Goal: Task Accomplishment & Management: Use online tool/utility

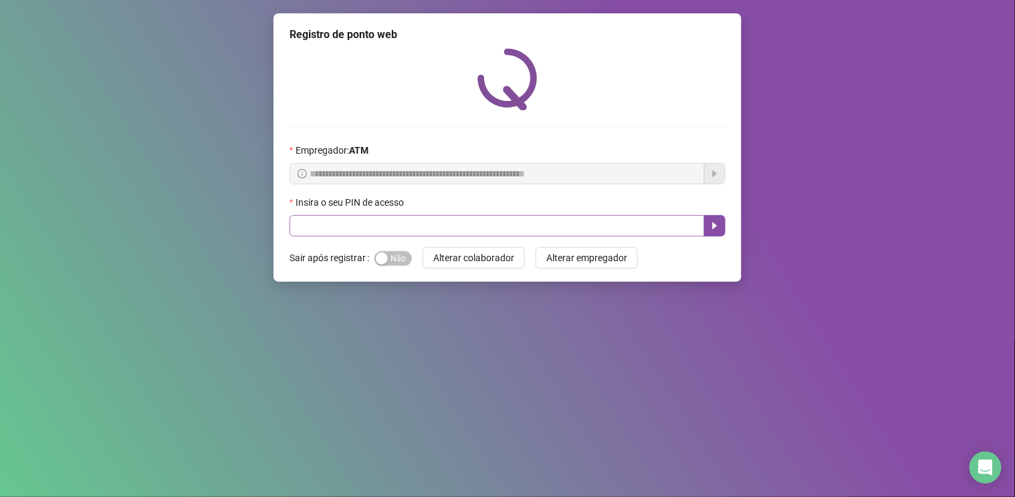
click at [323, 229] on input "text" at bounding box center [497, 225] width 415 height 21
type input "*****"
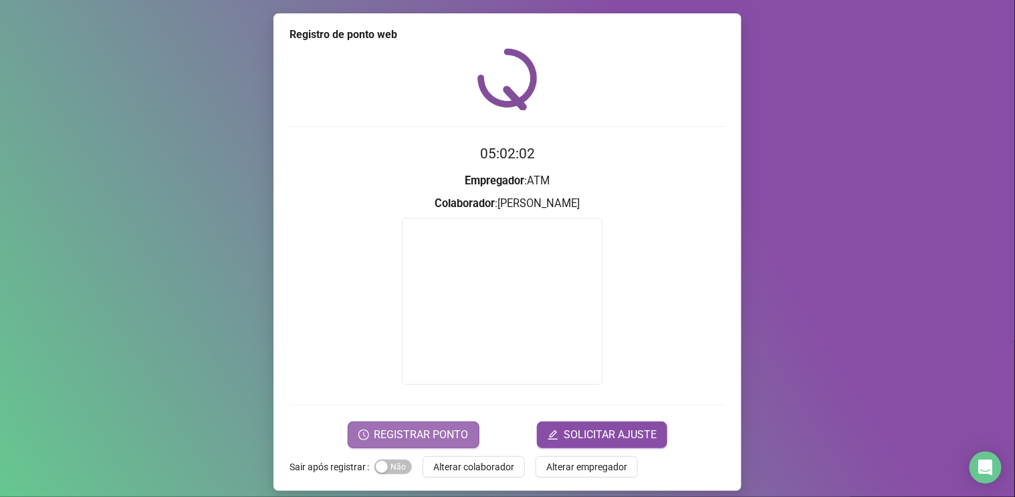
click at [431, 438] on span "REGISTRAR PONTO" at bounding box center [421, 435] width 94 height 16
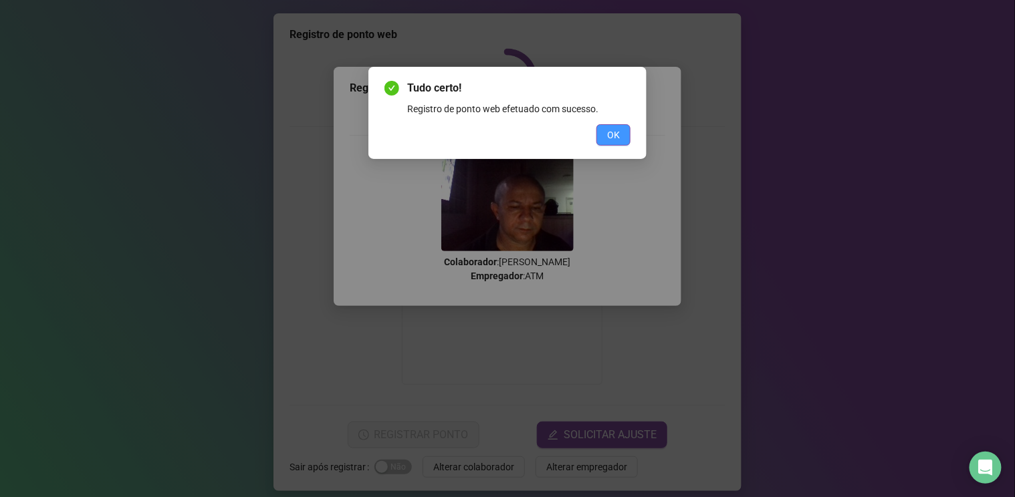
click at [611, 138] on span "OK" at bounding box center [613, 135] width 13 height 15
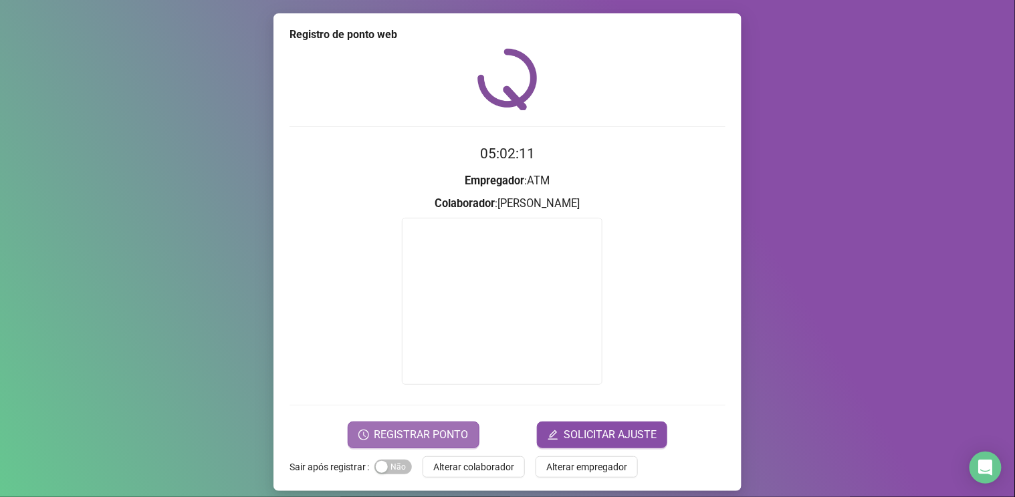
click at [446, 437] on span "REGISTRAR PONTO" at bounding box center [421, 435] width 94 height 16
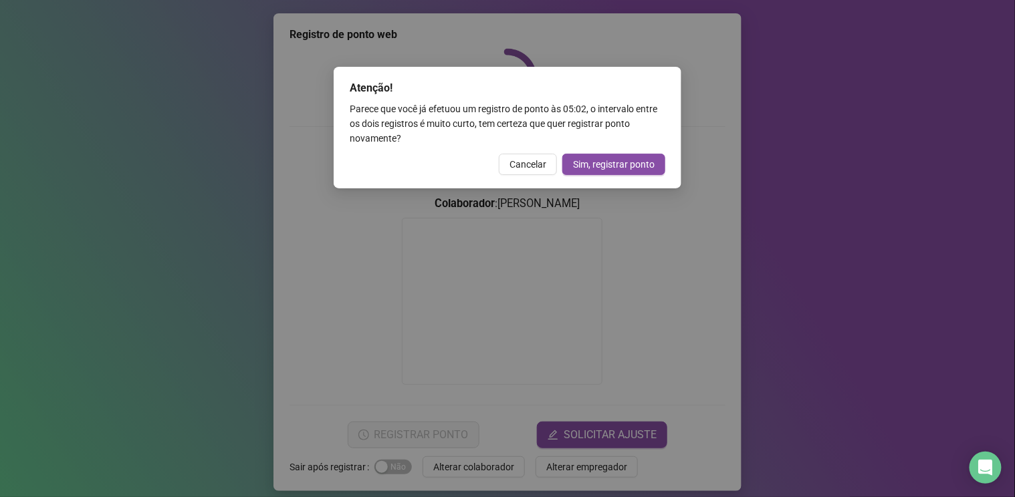
click at [535, 161] on span "Cancelar" at bounding box center [528, 164] width 37 height 15
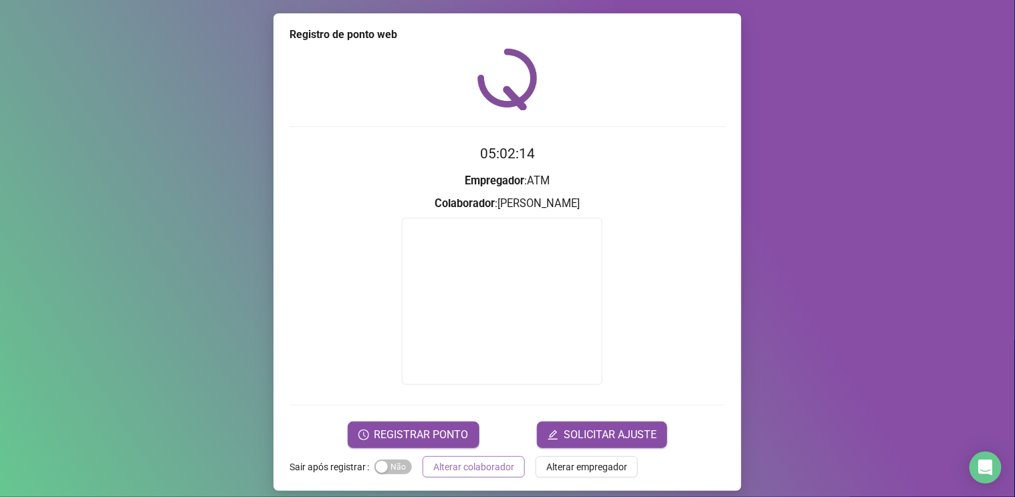
click at [488, 465] on span "Alterar colaborador" at bounding box center [473, 467] width 81 height 15
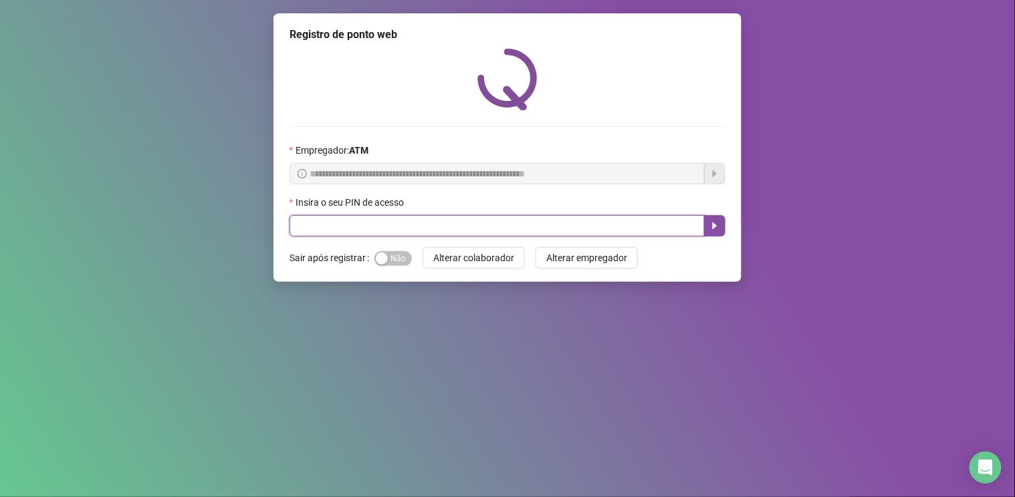
click at [384, 227] on input "text" at bounding box center [497, 225] width 415 height 21
type input "*****"
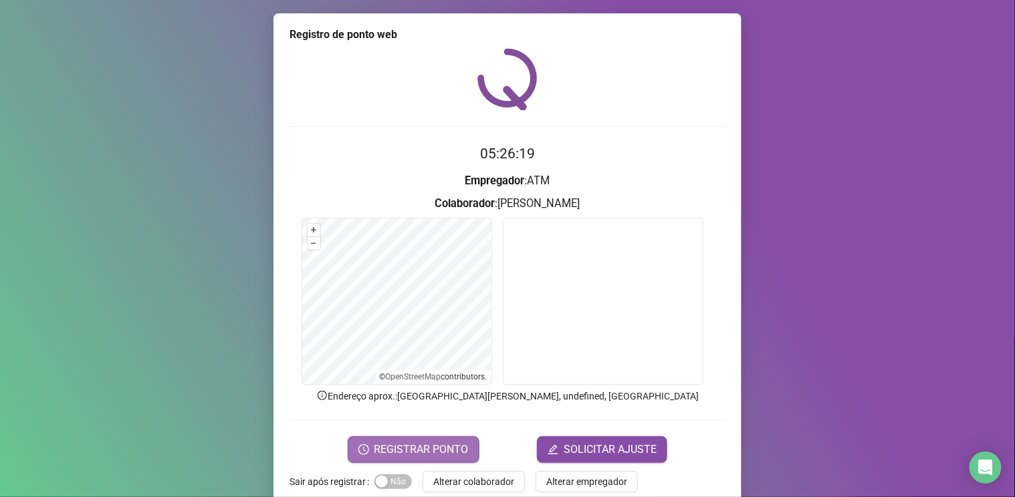
click at [400, 447] on span "REGISTRAR PONTO" at bounding box center [421, 450] width 94 height 16
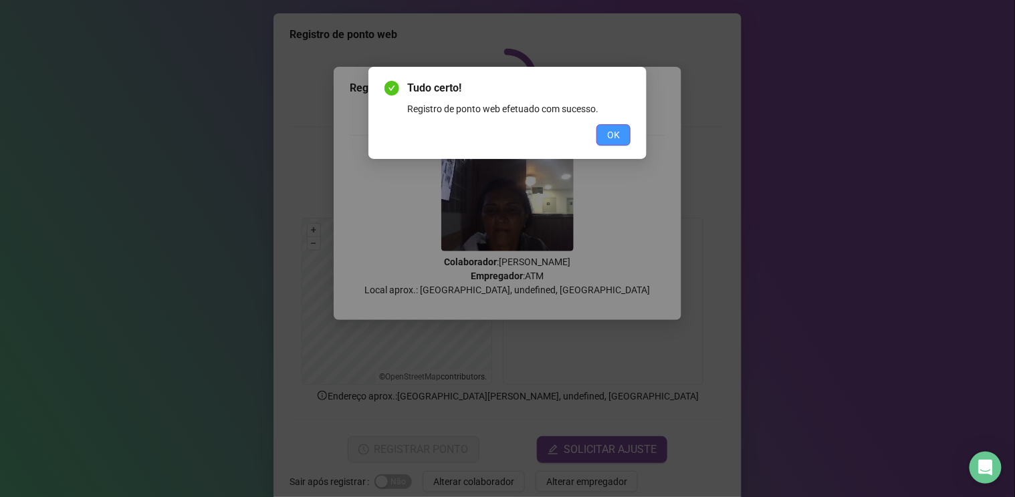
click at [606, 128] on button "OK" at bounding box center [613, 134] width 34 height 21
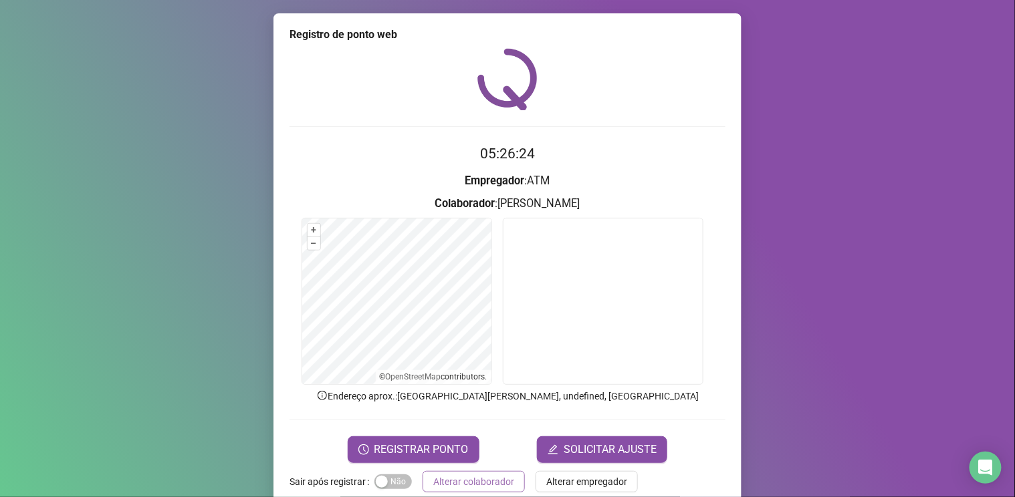
click at [461, 480] on span "Alterar colaborador" at bounding box center [473, 482] width 81 height 15
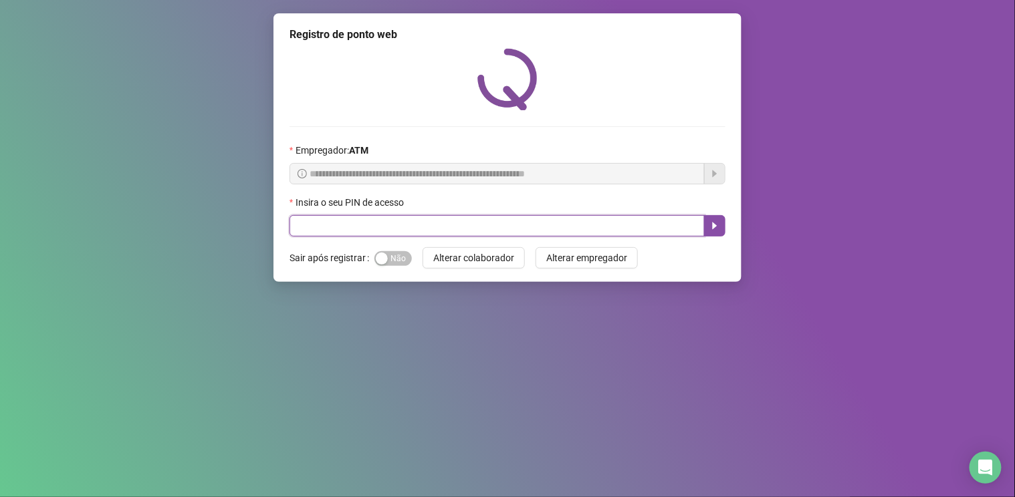
click at [418, 227] on input "text" at bounding box center [497, 225] width 415 height 21
type input "****"
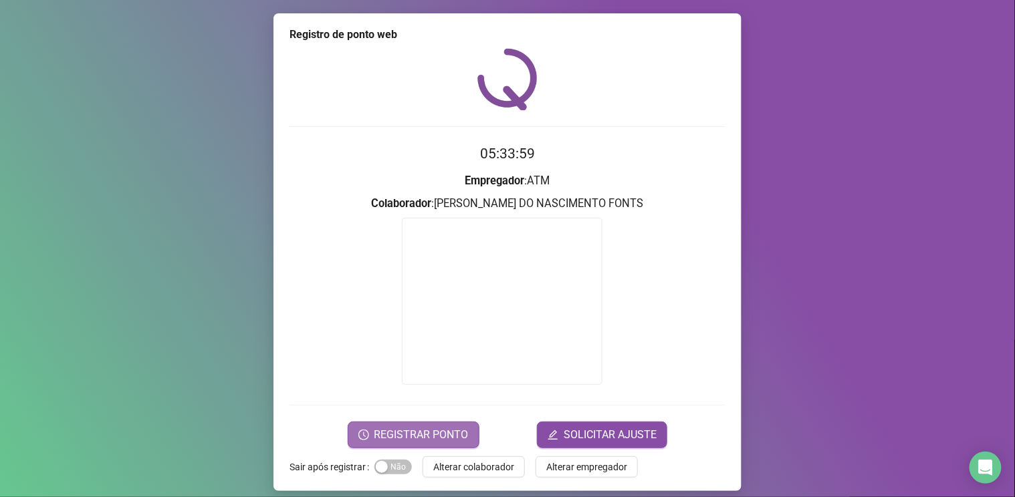
click at [409, 431] on span "REGISTRAR PONTO" at bounding box center [421, 435] width 94 height 16
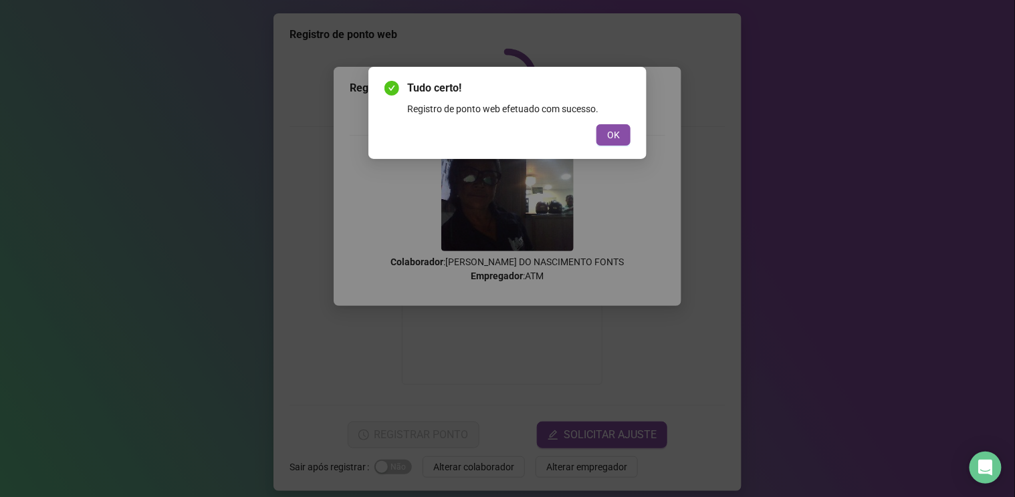
drag, startPoint x: 617, startPoint y: 132, endPoint x: 605, endPoint y: 154, distance: 24.8
click at [613, 142] on span "OK" at bounding box center [613, 135] width 13 height 15
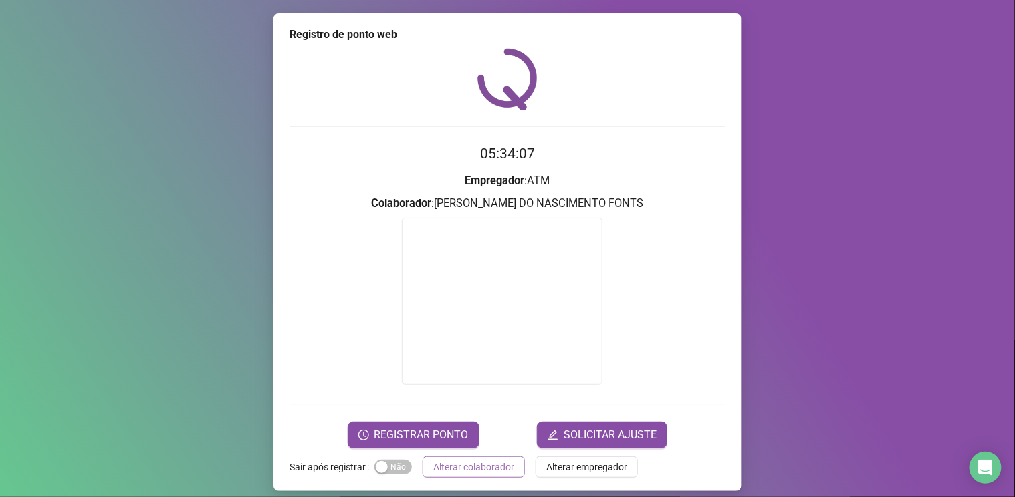
click at [446, 464] on span "Alterar colaborador" at bounding box center [473, 467] width 81 height 15
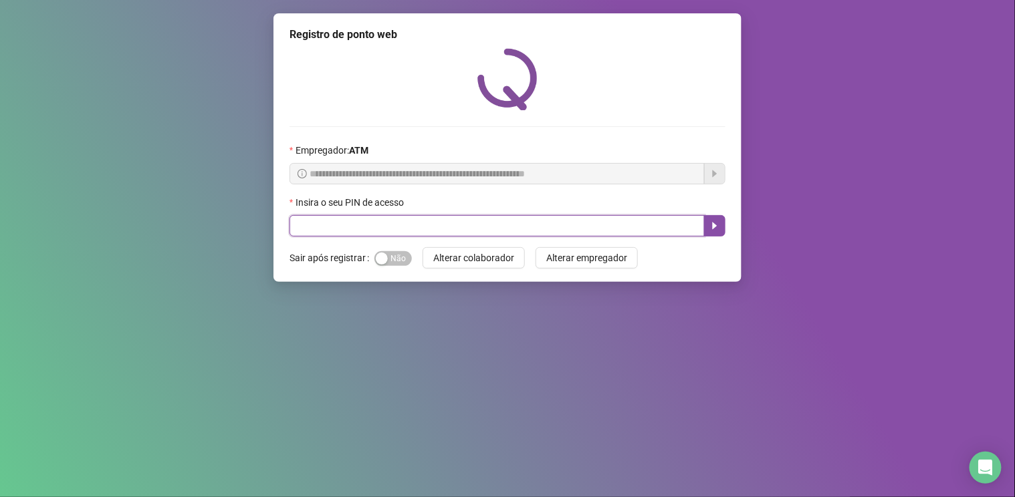
click at [386, 224] on input "text" at bounding box center [497, 225] width 415 height 21
type input "*****"
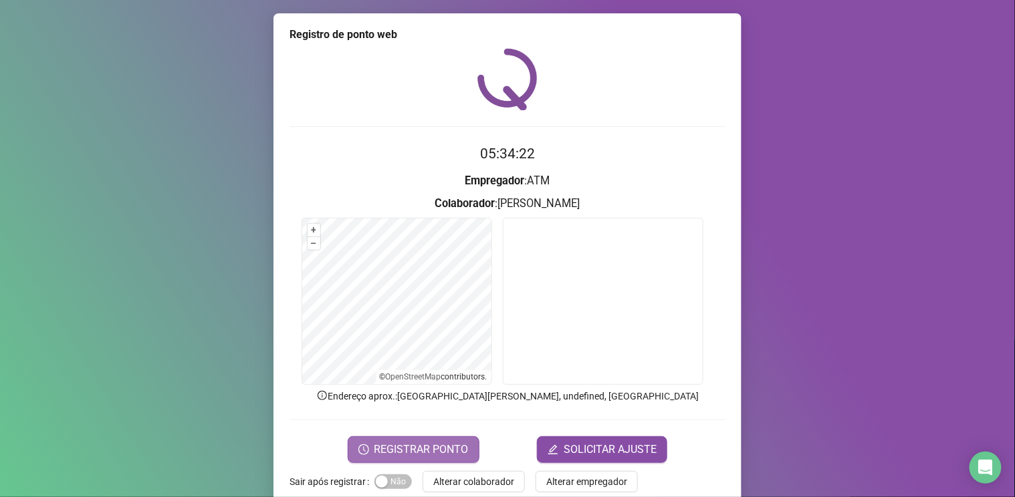
click at [411, 449] on span "REGISTRAR PONTO" at bounding box center [421, 450] width 94 height 16
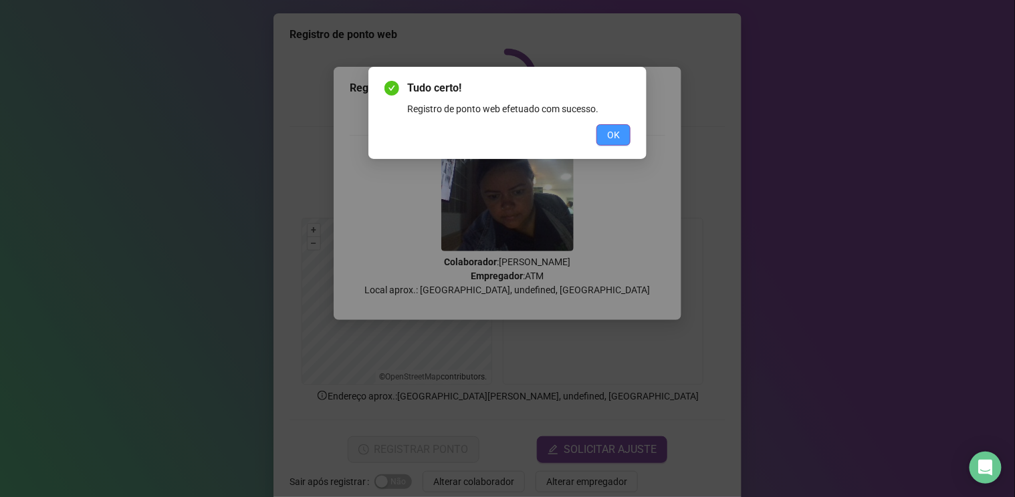
click at [608, 132] on span "OK" at bounding box center [613, 135] width 13 height 15
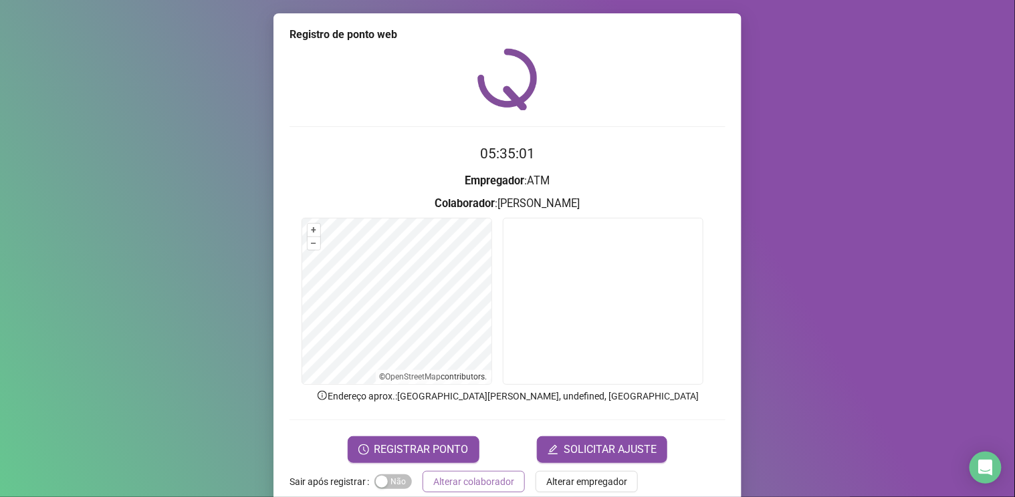
click at [467, 485] on span "Alterar colaborador" at bounding box center [473, 482] width 81 height 15
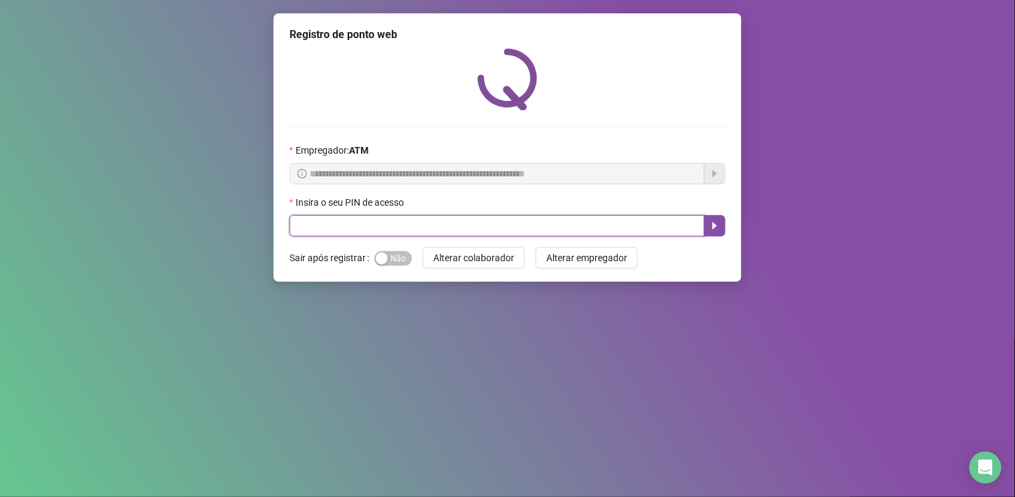
click at [383, 225] on input "text" at bounding box center [497, 225] width 415 height 21
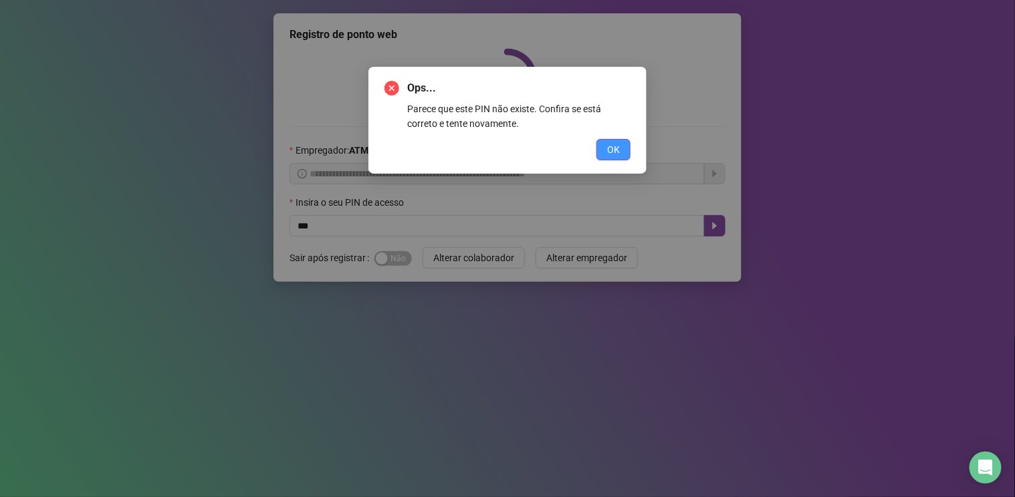
click at [609, 152] on span "OK" at bounding box center [613, 149] width 13 height 15
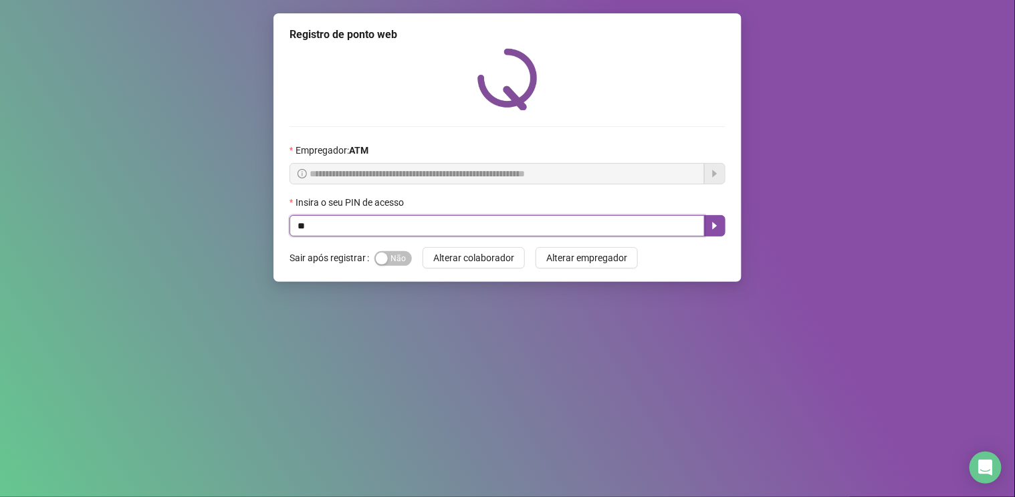
type input "*"
type input "****"
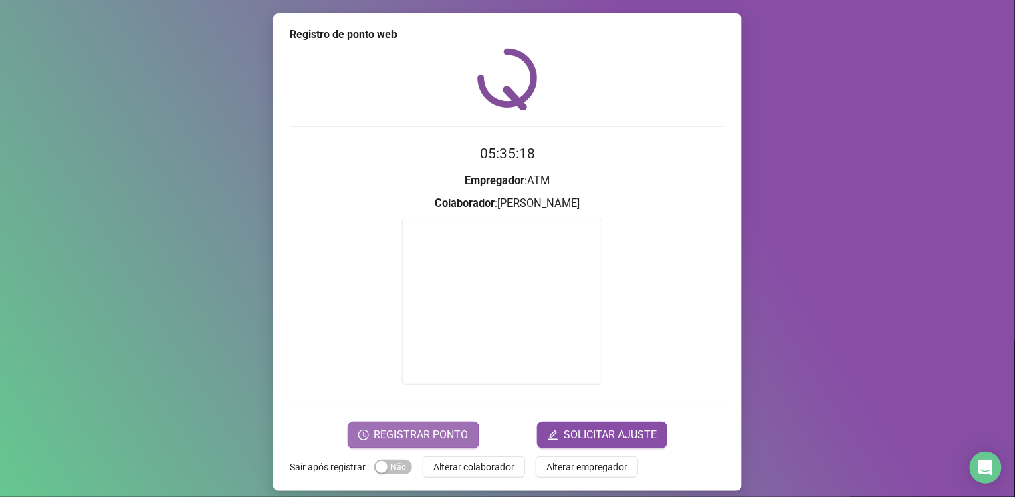
click at [405, 429] on span "REGISTRAR PONTO" at bounding box center [421, 435] width 94 height 16
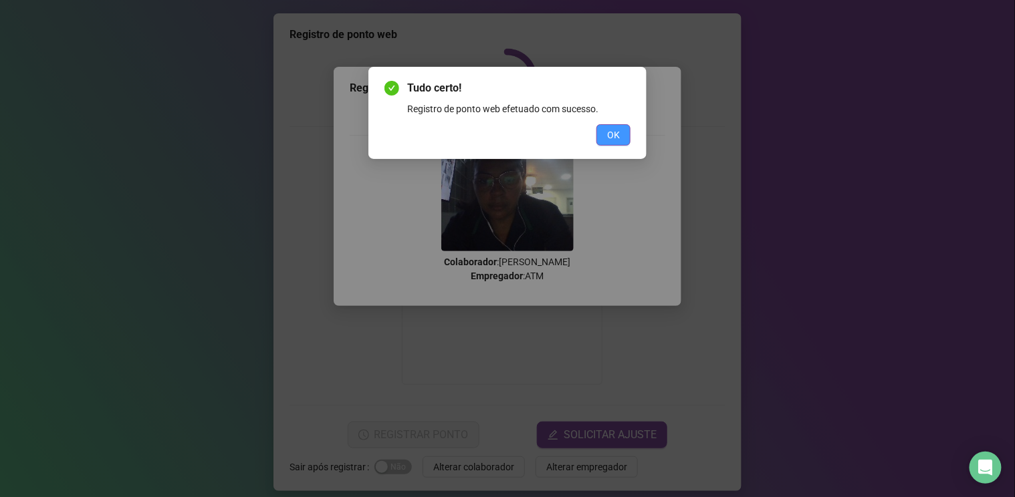
click at [619, 134] on span "OK" at bounding box center [613, 135] width 13 height 15
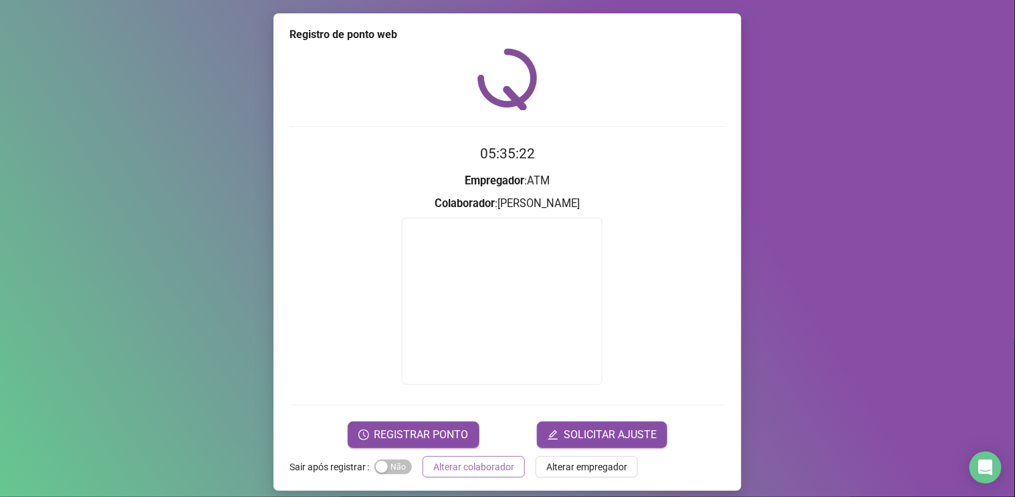
click at [481, 465] on span "Alterar colaborador" at bounding box center [473, 467] width 81 height 15
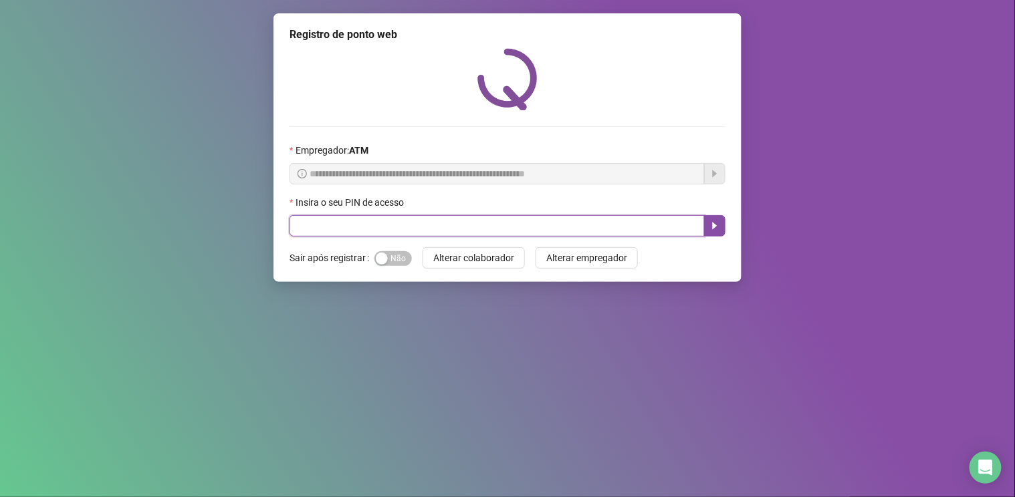
click at [646, 225] on input "text" at bounding box center [497, 225] width 415 height 21
type input "****"
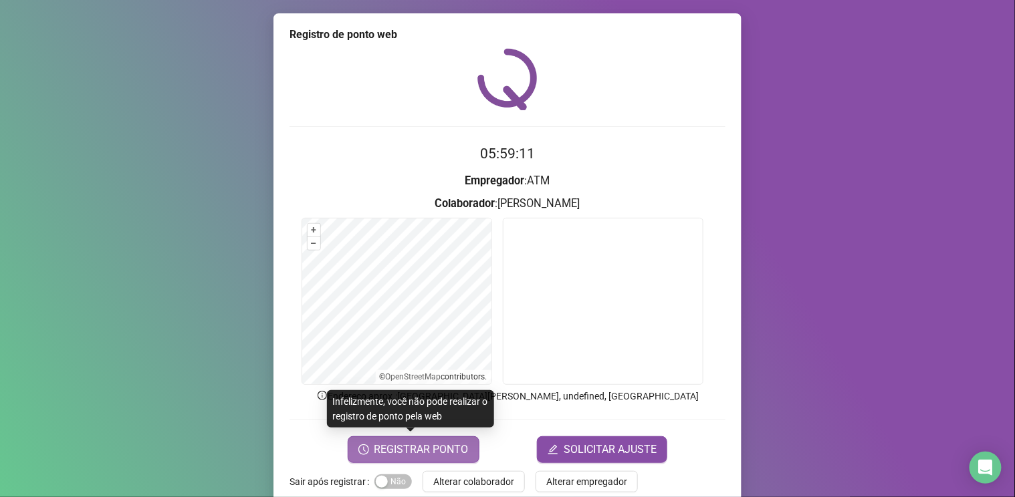
click at [439, 449] on span "REGISTRAR PONTO" at bounding box center [421, 450] width 94 height 16
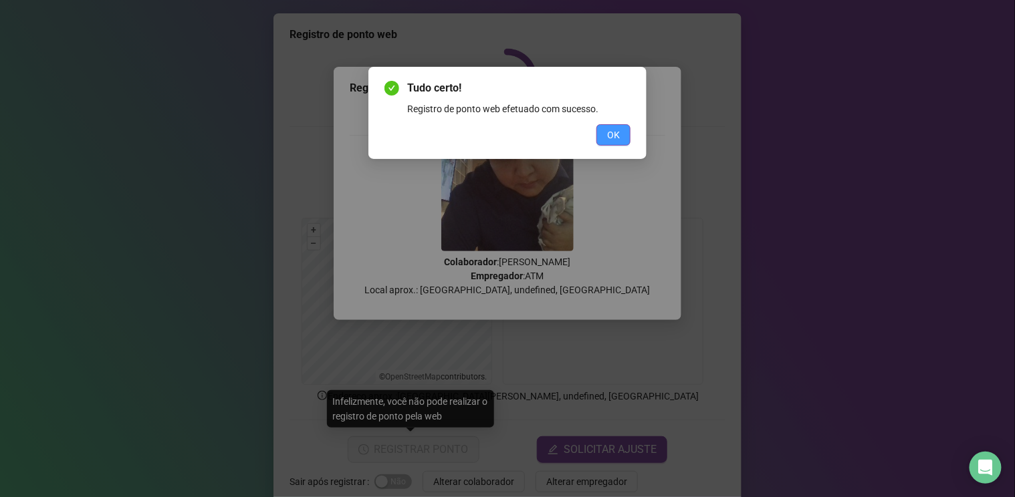
click at [617, 138] on span "OK" at bounding box center [613, 135] width 13 height 15
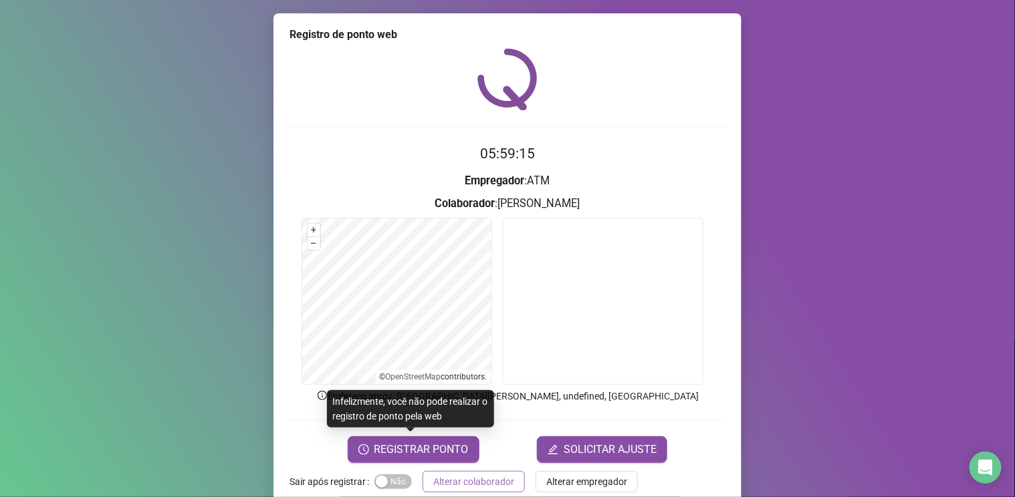
click at [474, 481] on span "Alterar colaborador" at bounding box center [473, 482] width 81 height 15
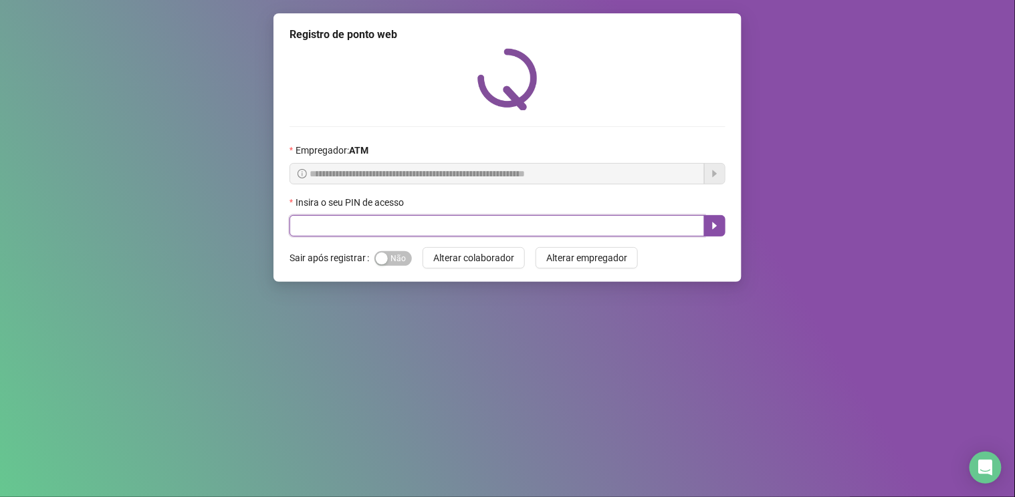
click at [413, 227] on input "text" at bounding box center [497, 225] width 415 height 21
type input "*****"
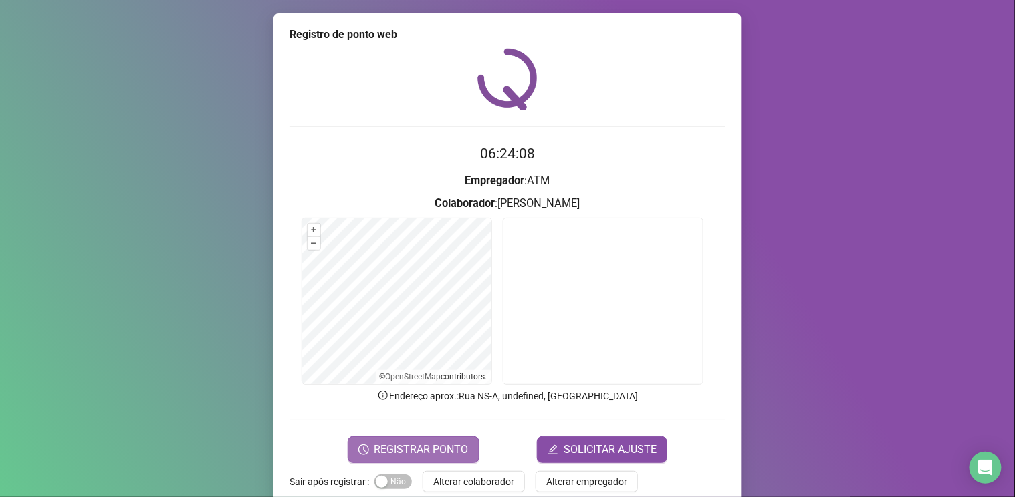
click at [408, 445] on span "REGISTRAR PONTO" at bounding box center [421, 450] width 94 height 16
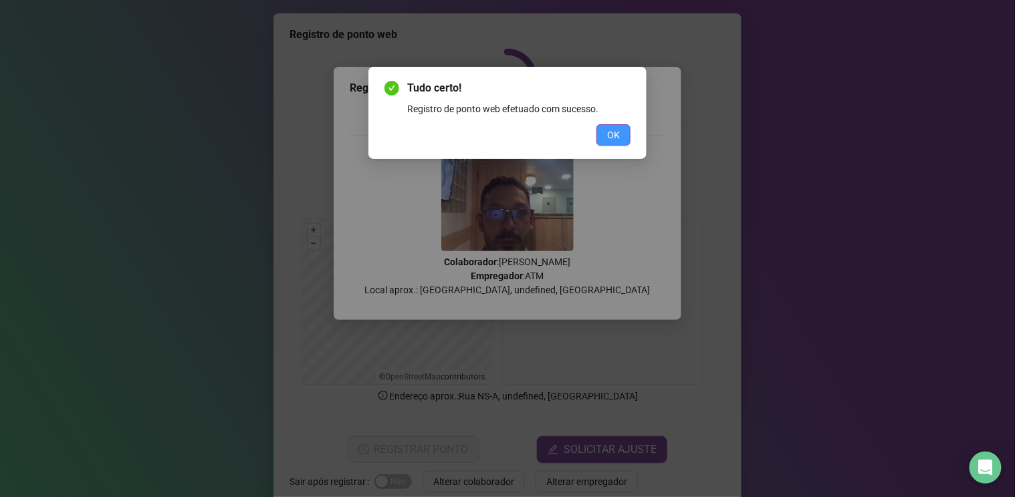
click at [629, 140] on button "OK" at bounding box center [613, 134] width 34 height 21
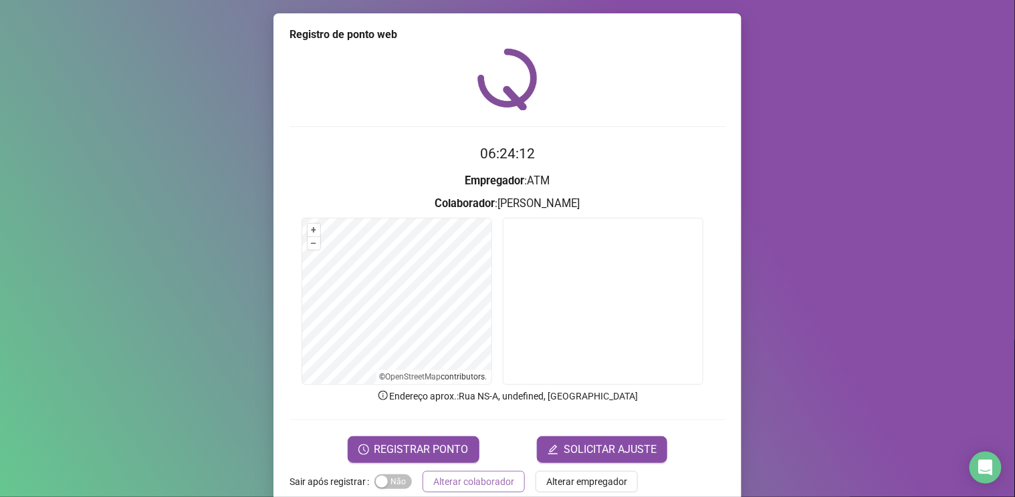
click at [479, 481] on span "Alterar colaborador" at bounding box center [473, 482] width 81 height 15
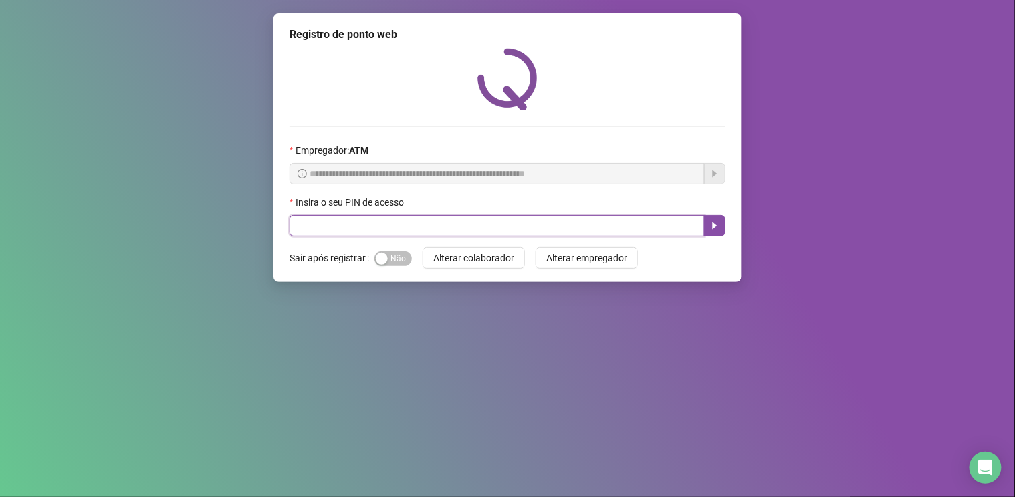
click at [467, 223] on input "text" at bounding box center [497, 225] width 415 height 21
type input "*****"
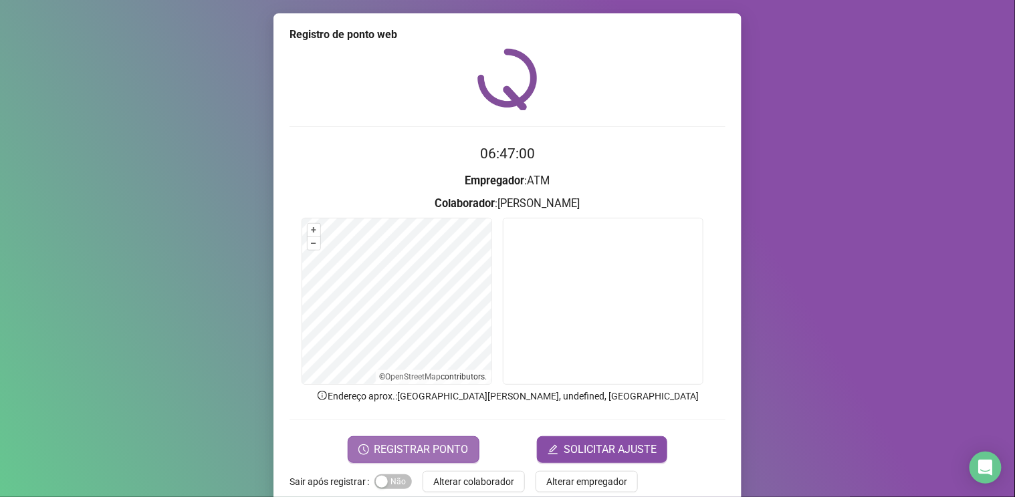
click at [420, 439] on button "REGISTRAR PONTO" at bounding box center [414, 450] width 132 height 27
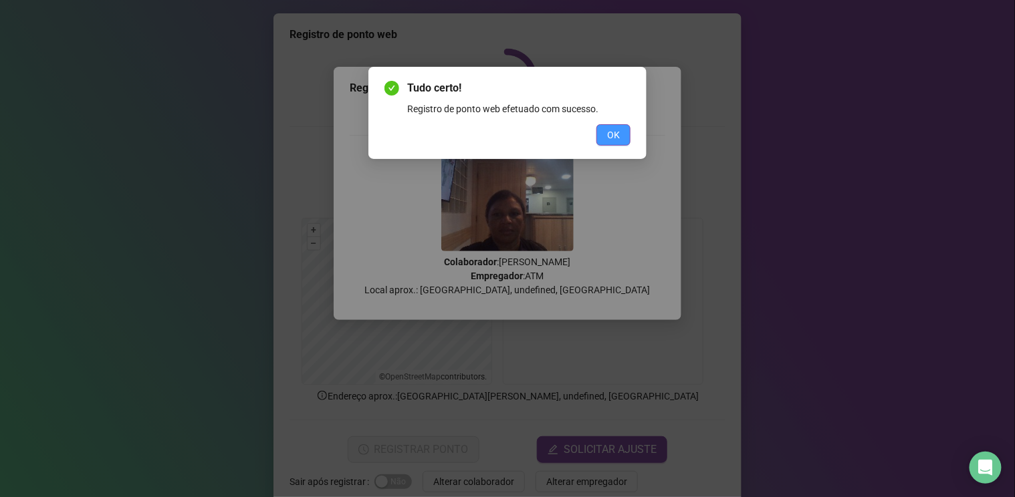
click at [628, 136] on button "OK" at bounding box center [613, 134] width 34 height 21
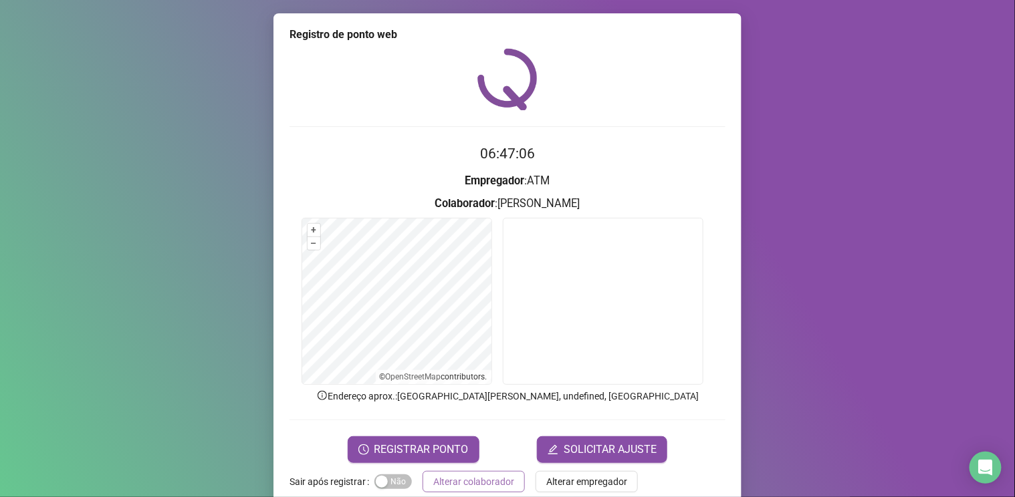
click at [491, 483] on span "Alterar colaborador" at bounding box center [473, 482] width 81 height 15
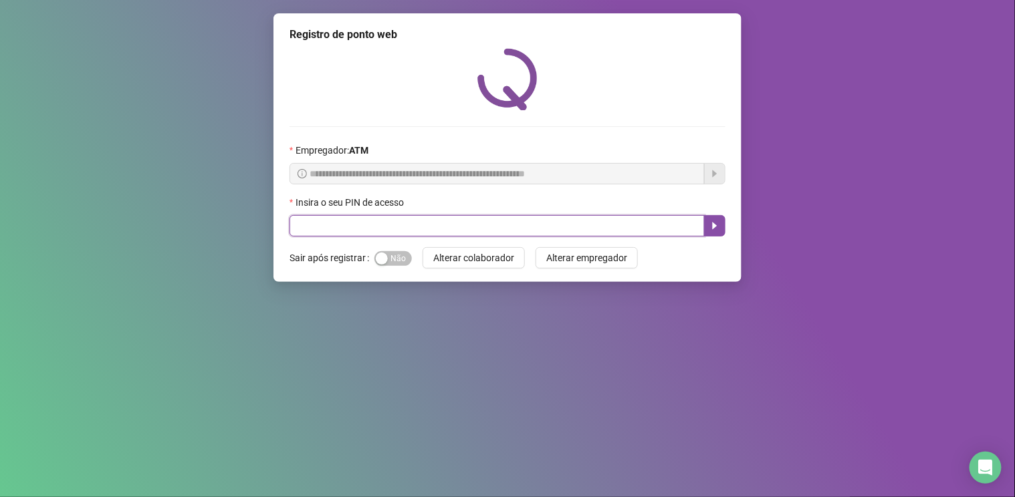
click at [465, 228] on input "text" at bounding box center [497, 225] width 415 height 21
type input "*"
type input "*****"
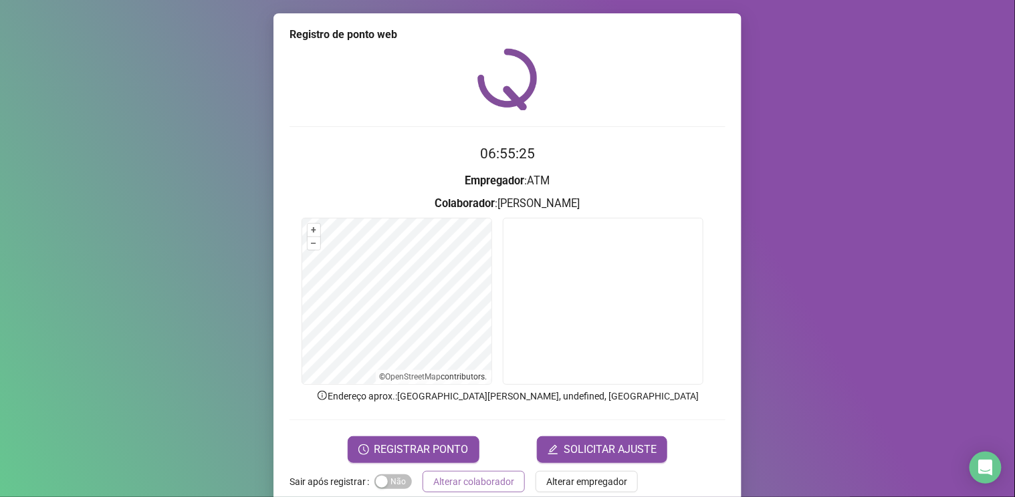
click at [471, 486] on span "Alterar colaborador" at bounding box center [473, 482] width 81 height 15
